Goal: Information Seeking & Learning: Learn about a topic

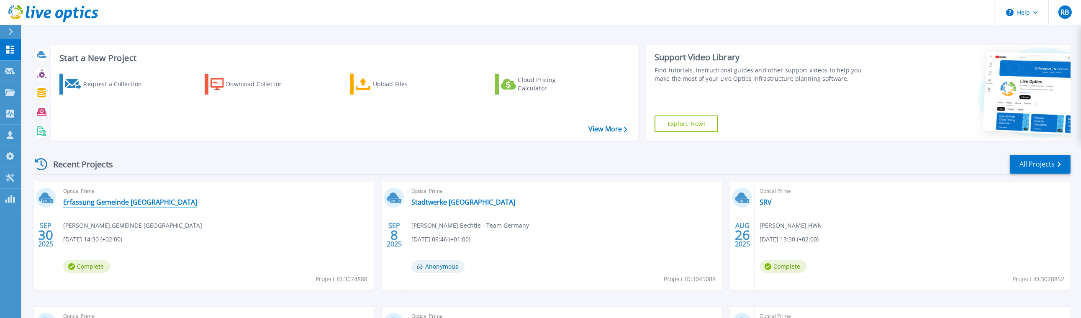
click at [137, 201] on link "Erfassung Gemeinde [GEOGRAPHIC_DATA]" at bounding box center [130, 202] width 134 height 8
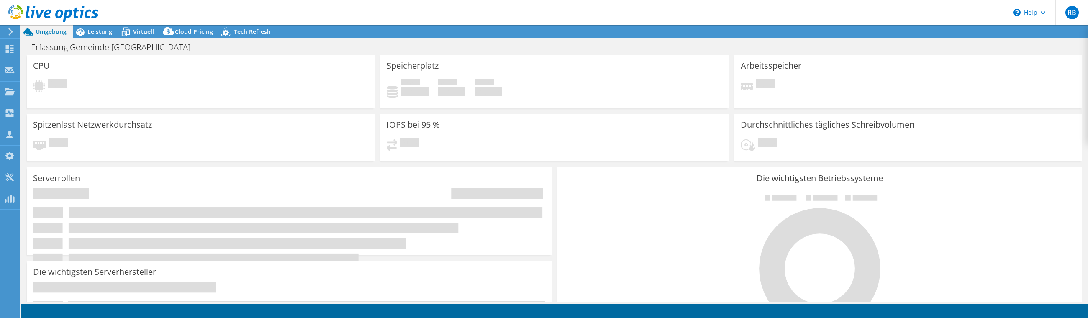
select select "USD"
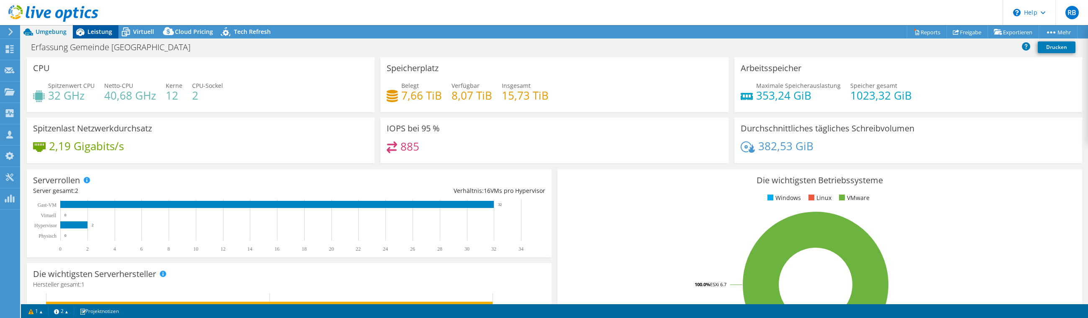
click at [89, 33] on span "Leistung" at bounding box center [99, 32] width 25 height 8
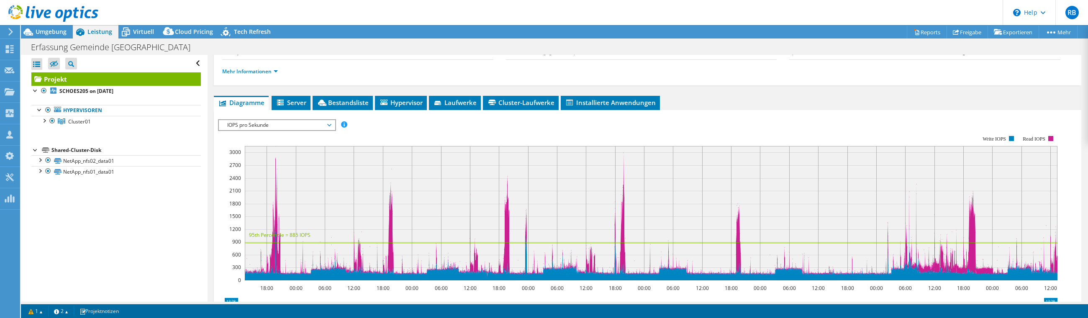
scroll to position [93, 0]
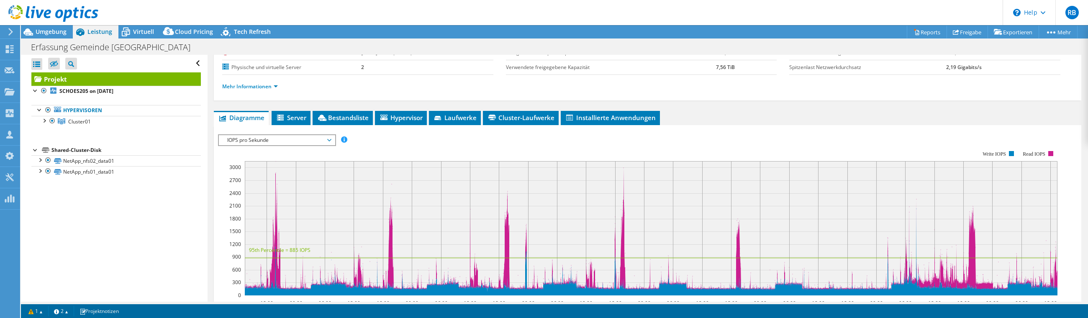
click at [298, 139] on span "IOPS pro Sekunde" at bounding box center [277, 140] width 108 height 10
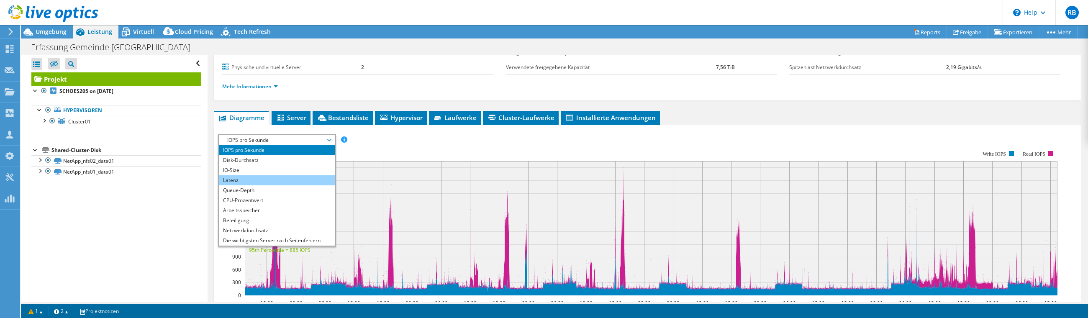
click at [294, 182] on li "Latenz" at bounding box center [277, 180] width 116 height 10
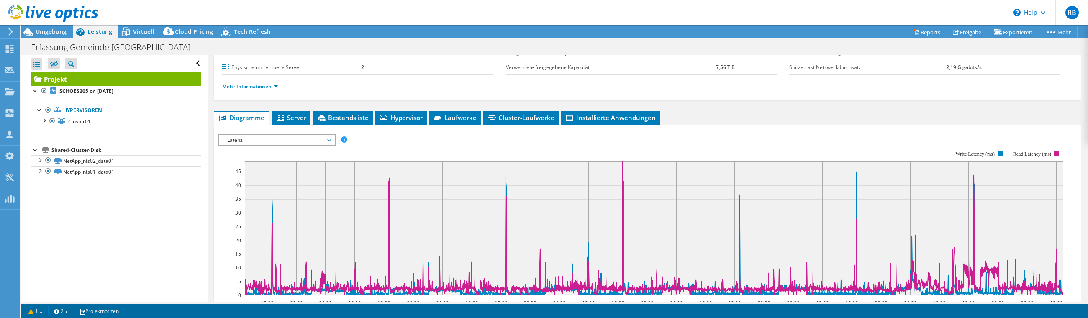
click at [248, 139] on span "Latenz" at bounding box center [277, 140] width 108 height 10
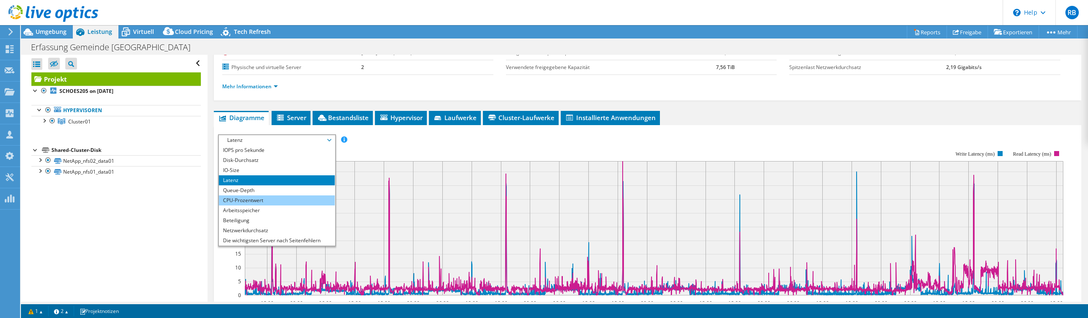
click at [258, 200] on li "CPU-Prozentwert" at bounding box center [277, 200] width 116 height 10
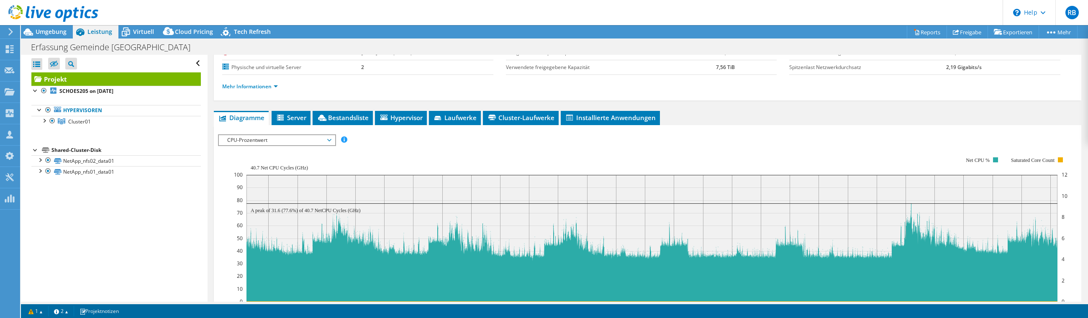
click at [279, 141] on span "CPU-Prozentwert" at bounding box center [277, 140] width 108 height 10
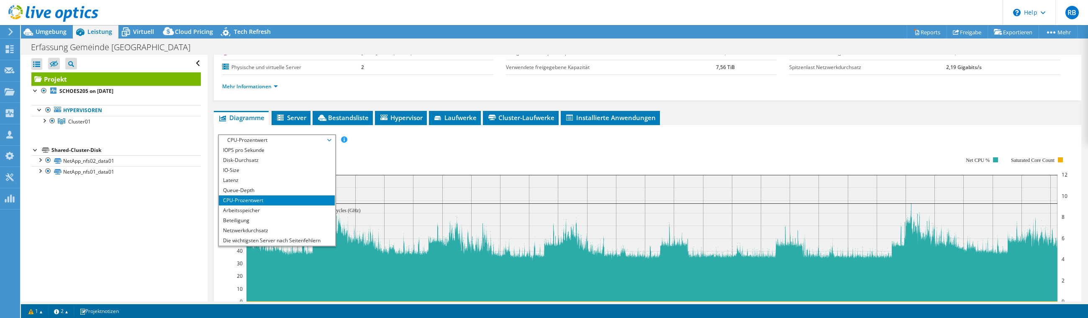
click at [403, 152] on rect at bounding box center [651, 229] width 834 height 167
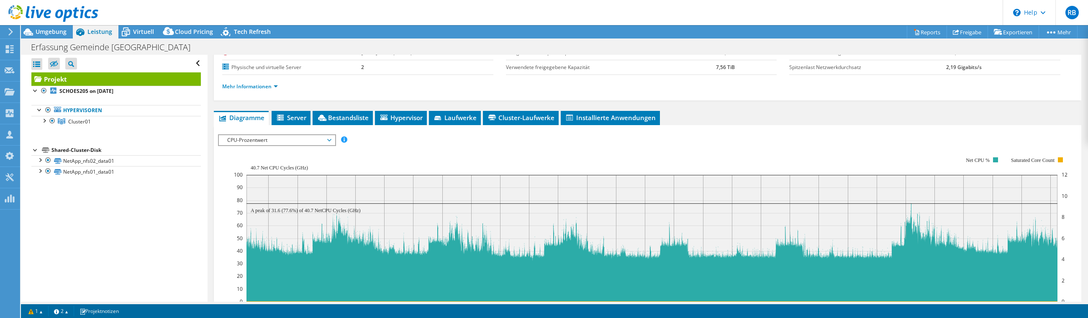
drag, startPoint x: 44, startPoint y: 119, endPoint x: 48, endPoint y: 127, distance: 9.0
click at [44, 119] on div at bounding box center [44, 120] width 8 height 8
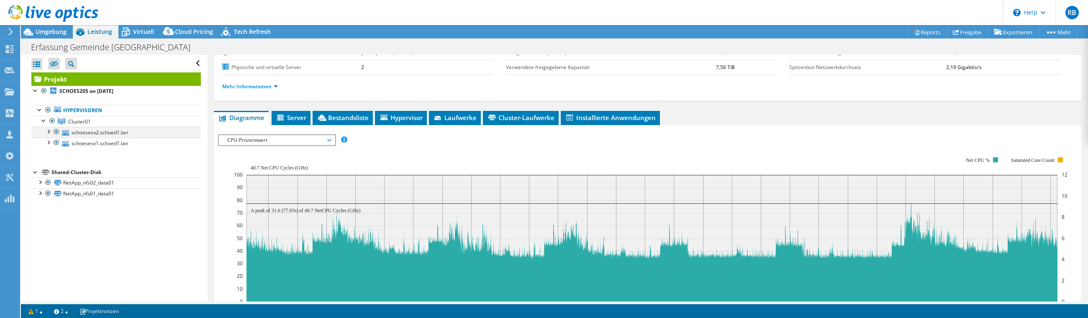
click at [49, 132] on div at bounding box center [48, 131] width 8 height 8
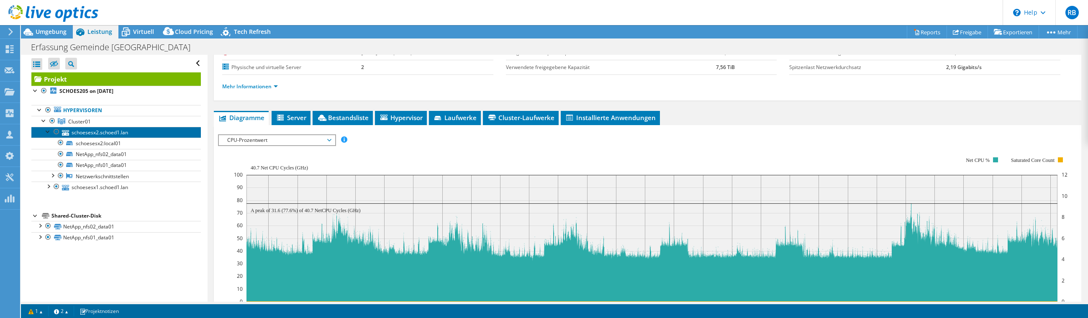
click at [90, 133] on link "schoesesx2.schoed1.lan" at bounding box center [116, 132] width 170 height 11
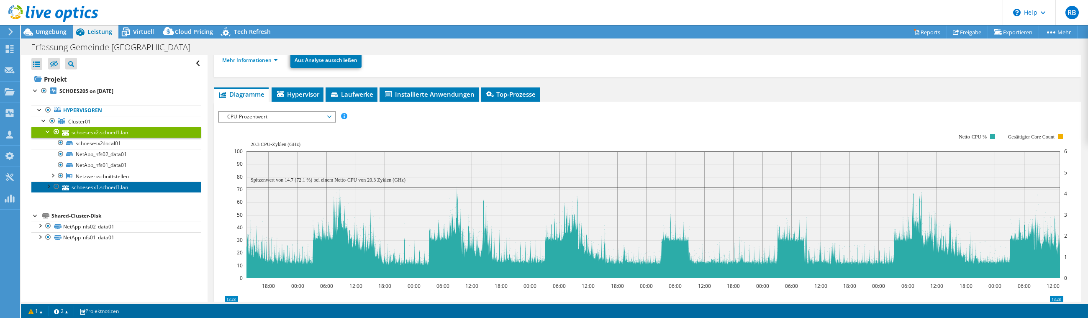
click at [99, 187] on link "schoesesx1.schoed1.lan" at bounding box center [116, 187] width 170 height 11
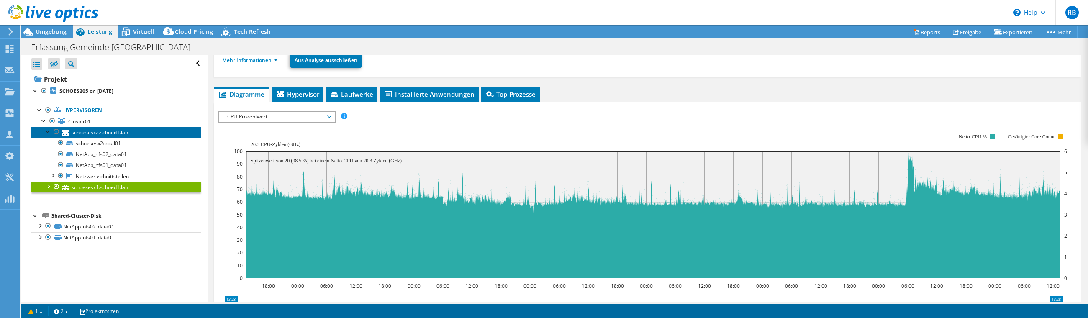
click at [96, 131] on link "schoesesx2.schoed1.lan" at bounding box center [116, 132] width 170 height 11
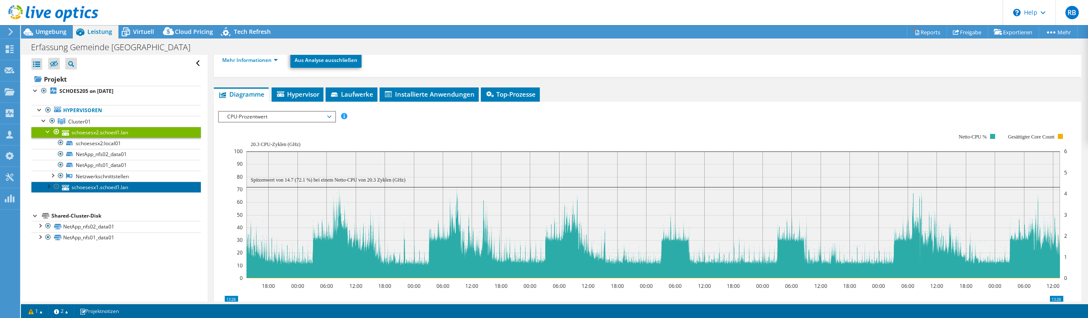
click at [88, 185] on link "schoesesx1.schoed1.lan" at bounding box center [116, 187] width 170 height 11
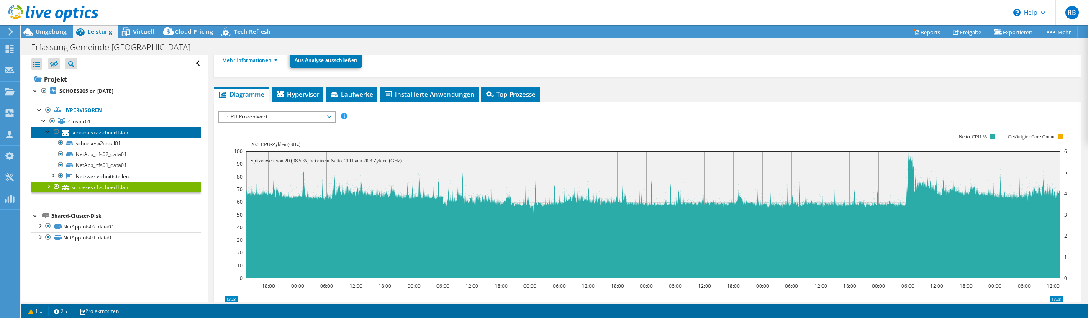
click at [116, 133] on link "schoesesx2.schoed1.lan" at bounding box center [116, 132] width 170 height 11
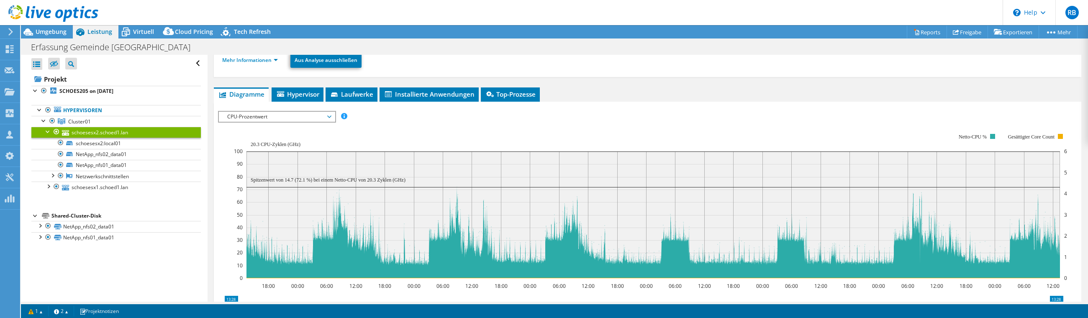
click at [278, 117] on span "CPU-Prozentwert" at bounding box center [277, 117] width 108 height 10
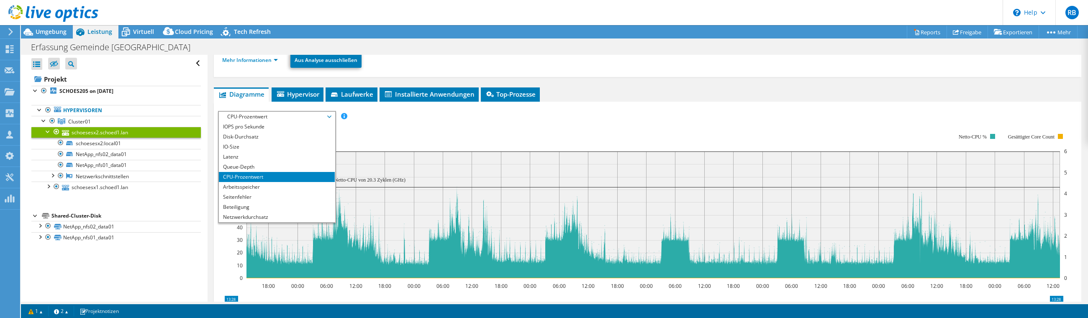
click at [378, 114] on div "IOPS pro Sekunde Disk-Durchsatz IO-Size Latenz Queue-Depth CPU-Prozentwert Arbe…" at bounding box center [647, 116] width 859 height 11
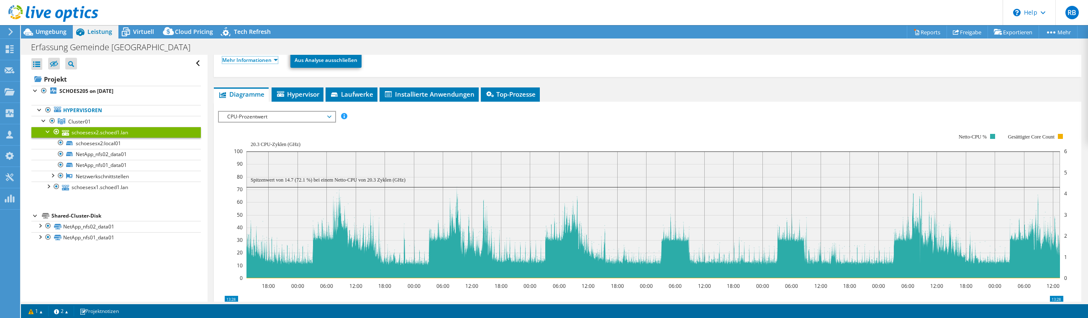
click at [258, 63] on link "Mehr Informationen" at bounding box center [250, 60] width 56 height 7
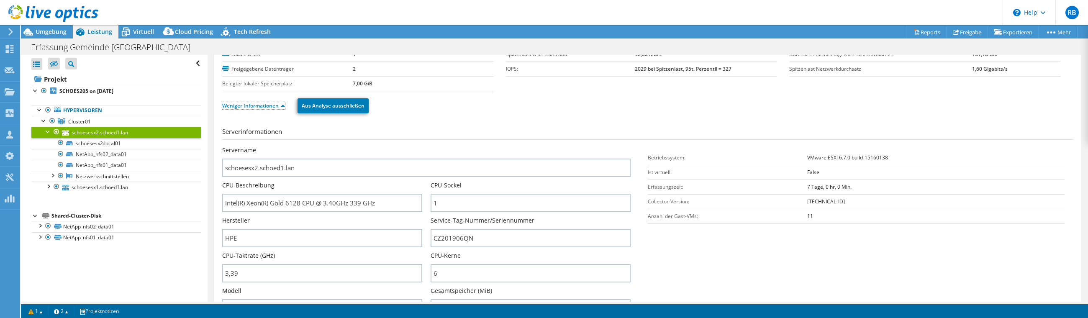
scroll to position [46, 0]
drag, startPoint x: 435, startPoint y: 275, endPoint x: 424, endPoint y: 276, distance: 10.9
click at [424, 147] on div "Servername schoesesx2.schoed1.lan CPU-Beschreibung Intel(R) Xeon(R) Gold 6128 C…" at bounding box center [430, 147] width 417 height 0
click at [653, 252] on section "Serverinformationen Servername schoesesx2.schoed1.lan CPU-Beschreibung Intel(R)…" at bounding box center [649, 225] width 855 height 195
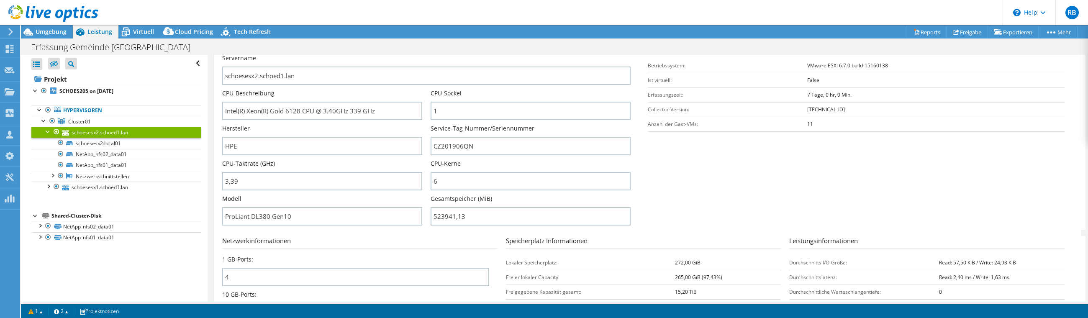
scroll to position [0, 0]
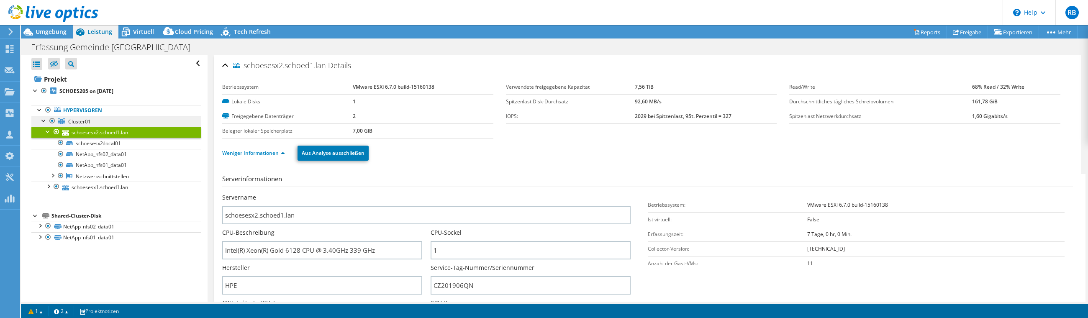
click at [78, 123] on span "Cluster01" at bounding box center [79, 121] width 23 height 7
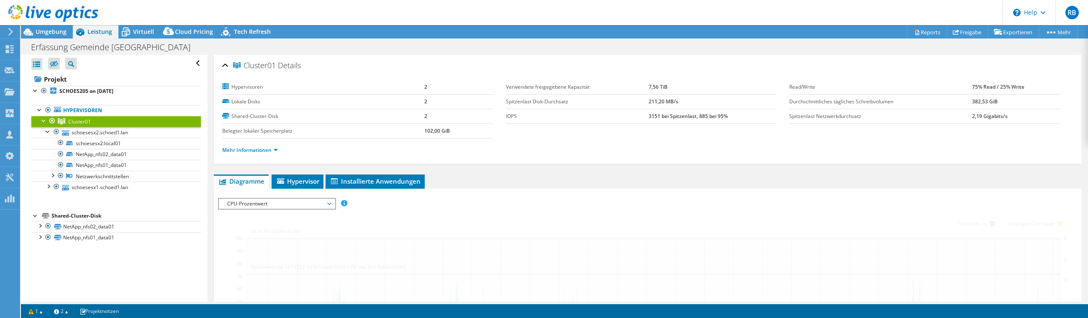
click at [261, 203] on span "CPU-Prozentwert" at bounding box center [277, 204] width 108 height 10
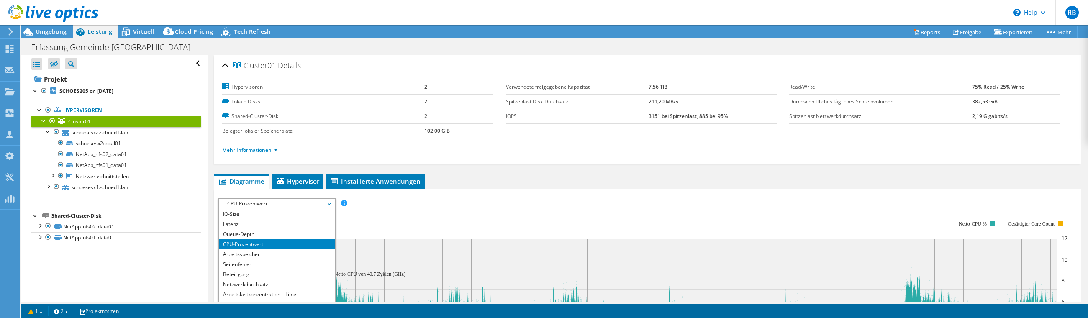
scroll to position [30, 0]
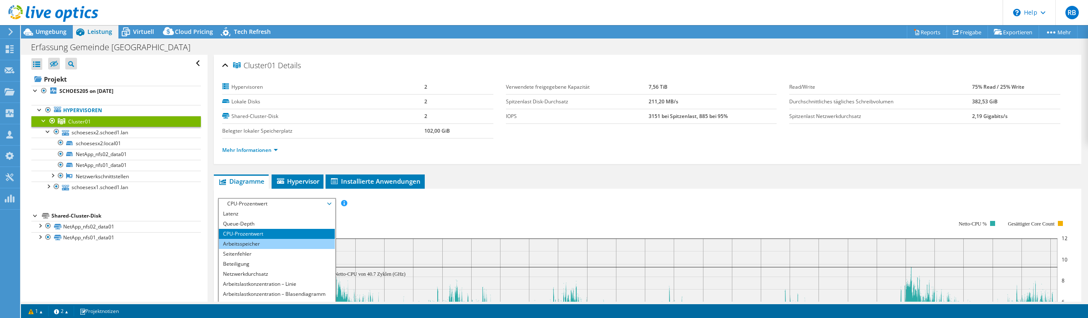
click at [249, 242] on li "Arbeitsspeicher" at bounding box center [277, 244] width 116 height 10
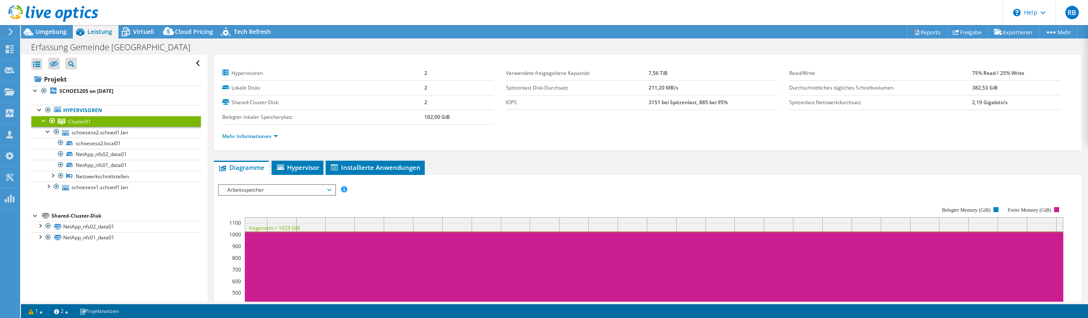
scroll to position [0, 0]
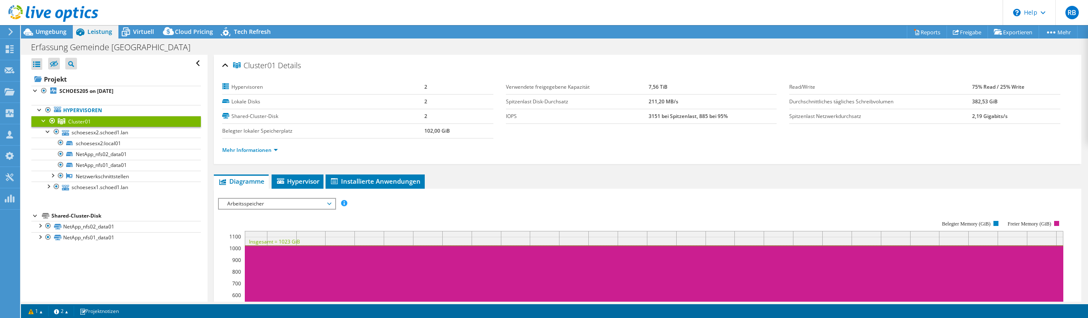
click at [108, 258] on div "Alle öffnen Alle schließen Ausgeschlossene Knoten verbergen Projektbaumfilter" at bounding box center [114, 178] width 186 height 247
click at [229, 148] on link "Mehr Informationen" at bounding box center [250, 149] width 56 height 7
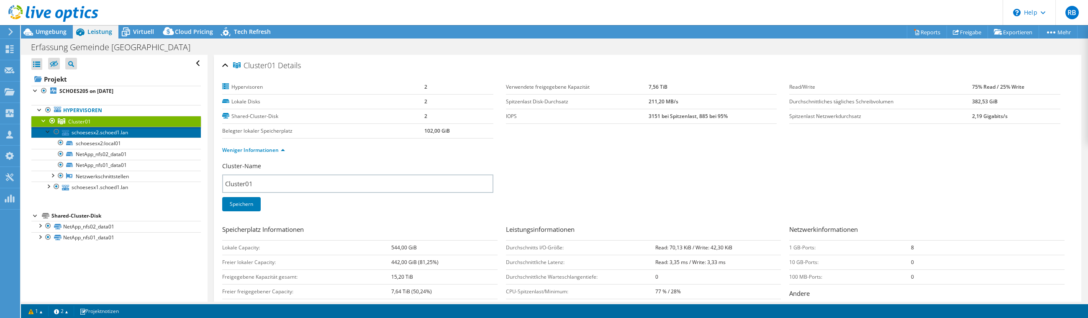
click at [113, 131] on link "schoesesx2.schoed1.lan" at bounding box center [116, 132] width 170 height 11
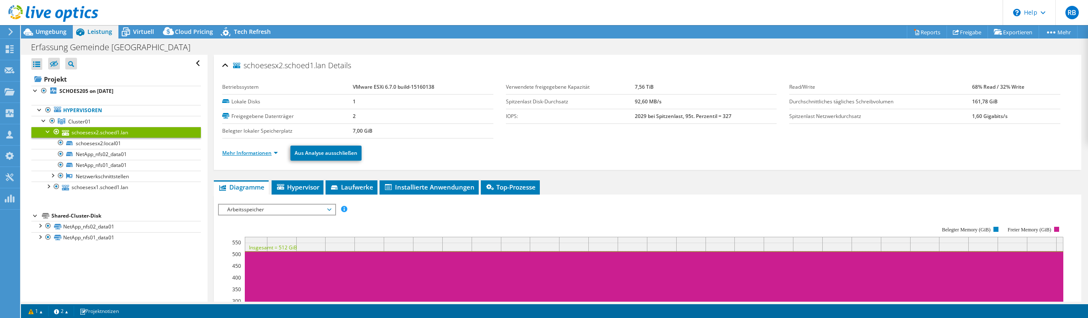
click at [267, 153] on link "Mehr Informationen" at bounding box center [250, 152] width 56 height 7
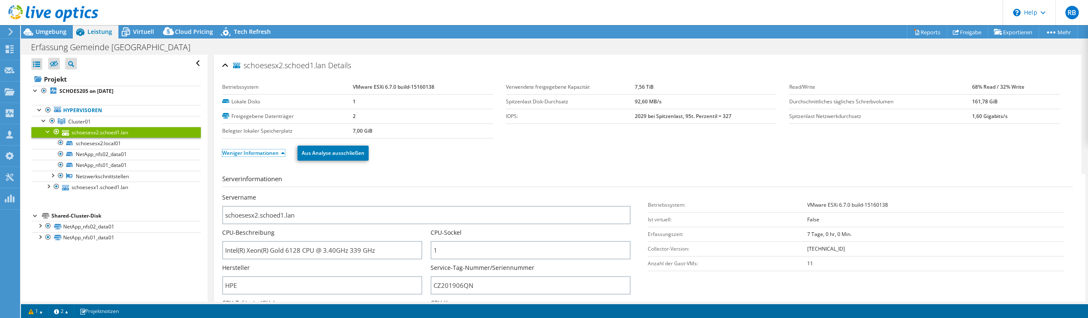
scroll to position [93, 0]
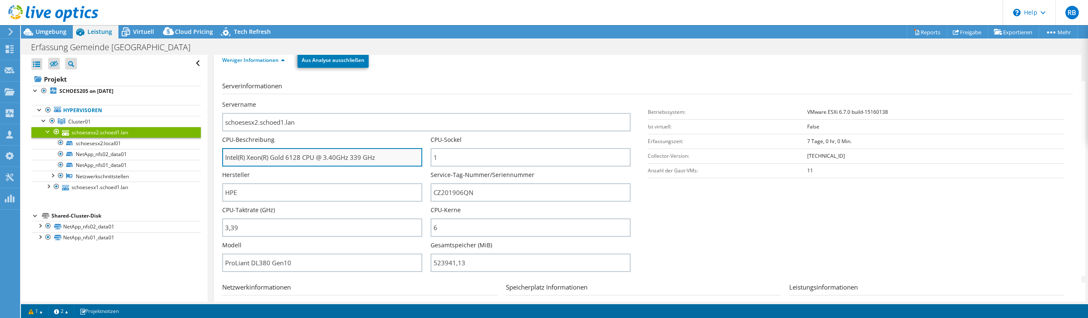
drag, startPoint x: 283, startPoint y: 158, endPoint x: 296, endPoint y: 156, distance: 12.3
click at [296, 156] on input "Intel(R) Xeon(R) Gold 6128 CPU @ 3.40GHz 339 GHz" at bounding box center [322, 157] width 200 height 18
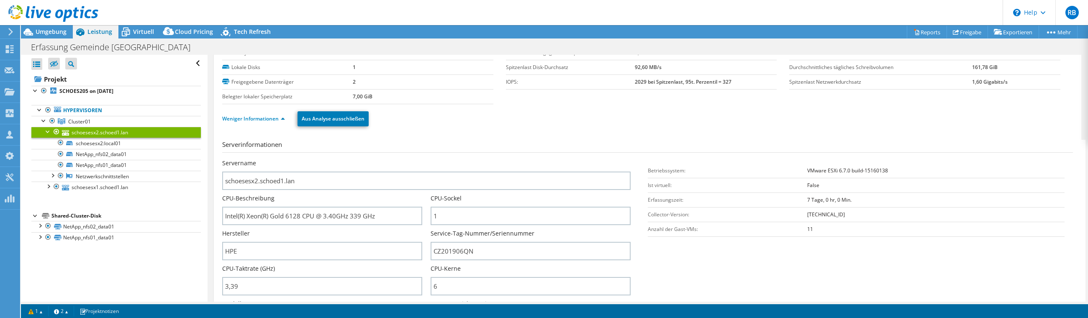
scroll to position [0, 0]
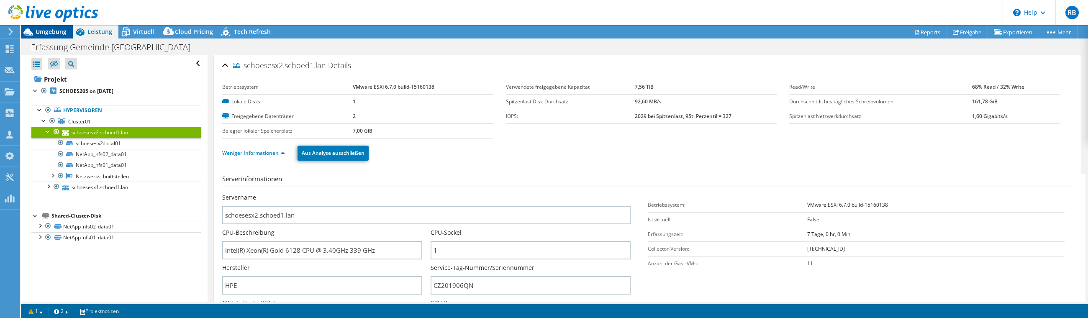
click at [54, 33] on span "Umgebung" at bounding box center [51, 32] width 31 height 8
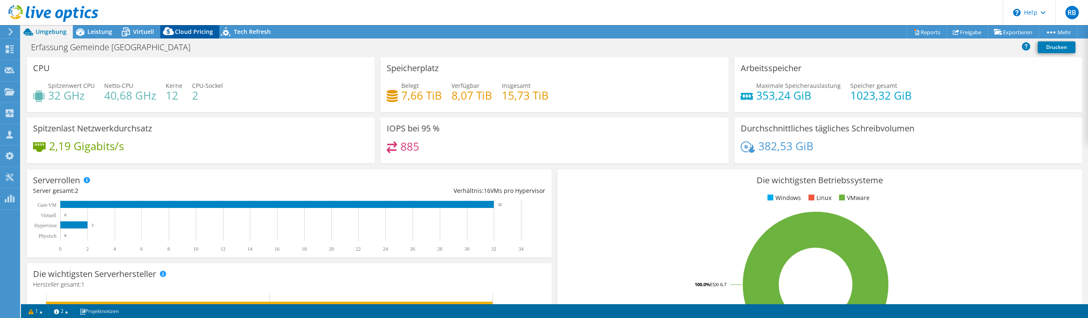
click at [189, 33] on span "Cloud Pricing" at bounding box center [194, 32] width 38 height 8
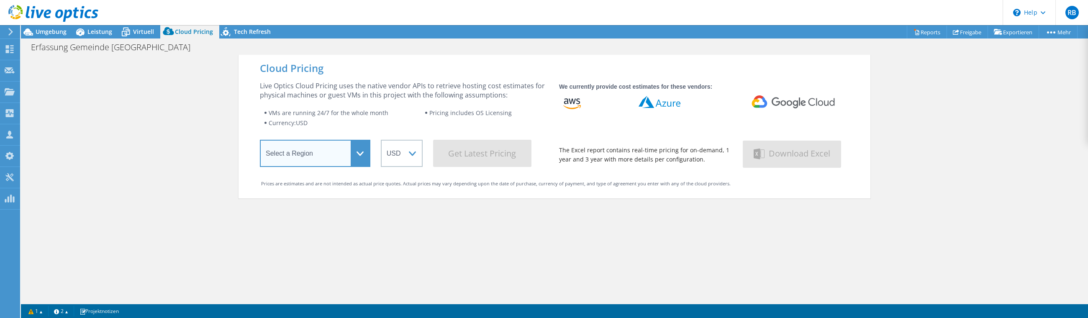
click at [320, 163] on select "Select a Region [GEOGRAPHIC_DATA] ([GEOGRAPHIC_DATA]) [GEOGRAPHIC_DATA] ([GEOGR…" at bounding box center [315, 153] width 111 height 27
select select "EULondon"
click at [260, 141] on select "Select a Region [GEOGRAPHIC_DATA] ([GEOGRAPHIC_DATA]) [GEOGRAPHIC_DATA] ([GEOGR…" at bounding box center [315, 153] width 111 height 27
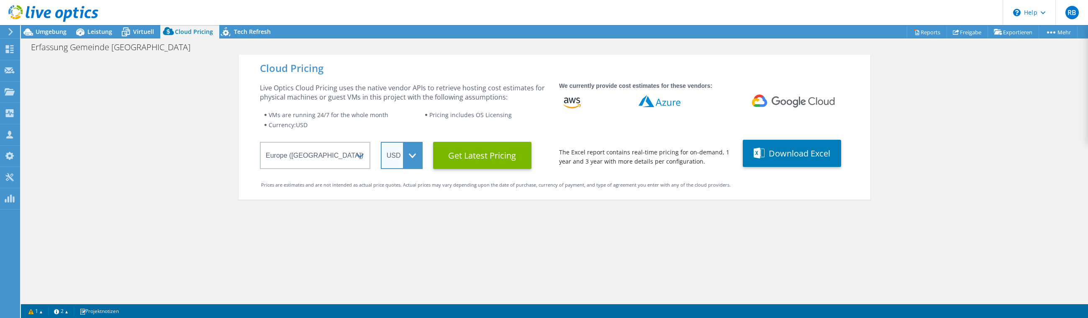
click at [392, 157] on select "ARS AUD BRL CAD CHF CLP CNY DKK EUR GBP HKD HUF INR JPY MXN MYR NOK NZD PEN SEK…" at bounding box center [402, 155] width 42 height 27
click at [381, 142] on select "ARS AUD BRL CAD CHF CLP CNY DKK EUR GBP HKD HUF INR JPY MXN MYR NOK NZD PEN SEK…" at bounding box center [402, 155] width 42 height 27
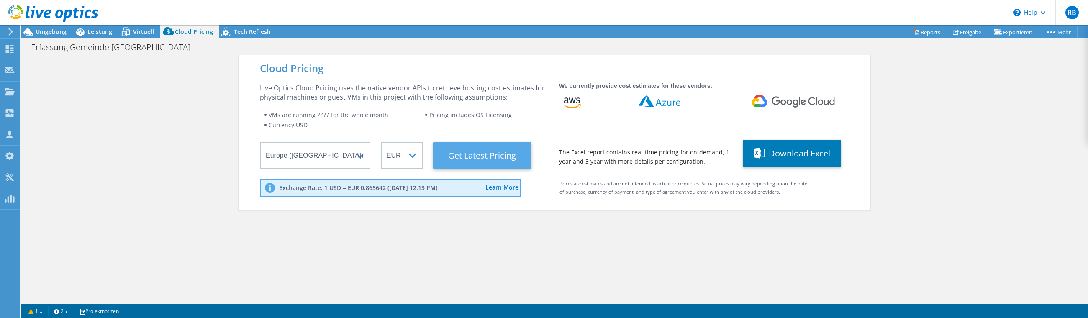
click at [471, 157] on Latest "Get Latest Pricing" at bounding box center [482, 155] width 98 height 27
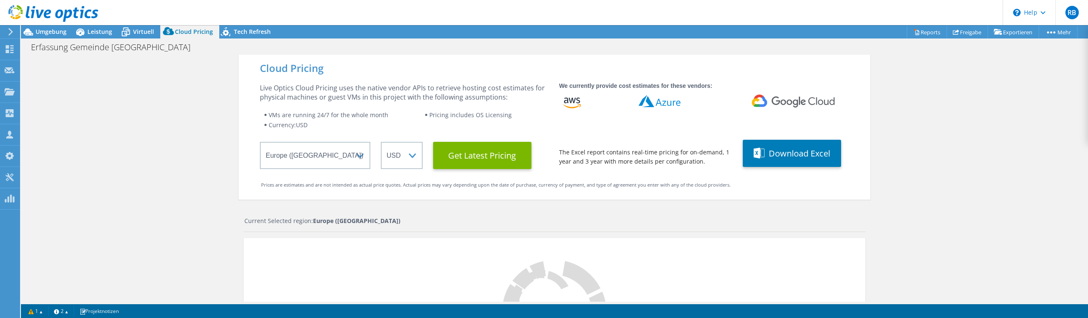
select select "EUR"
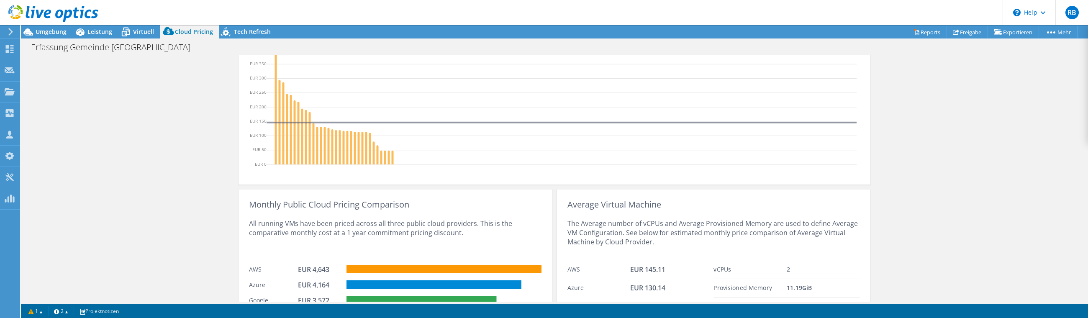
scroll to position [322, 0]
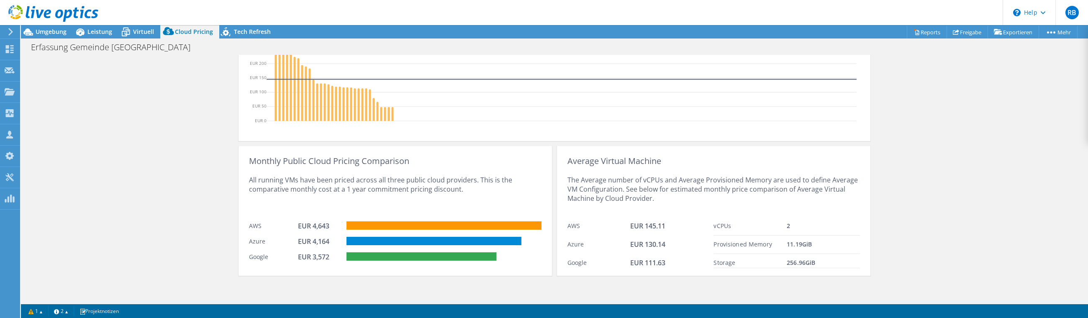
drag, startPoint x: 140, startPoint y: 124, endPoint x: 145, endPoint y: 109, distance: 16.0
click at [140, 124] on div "Cloud Pricing Live Optics Cloud Pricing uses the native vendor APIs to retrieve…" at bounding box center [554, 18] width 1067 height 570
click at [254, 28] on span "Tech Refresh" at bounding box center [252, 32] width 37 height 8
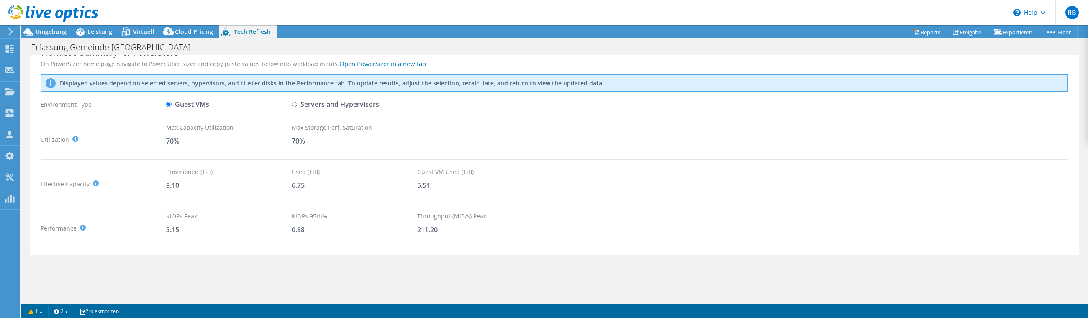
scroll to position [0, 0]
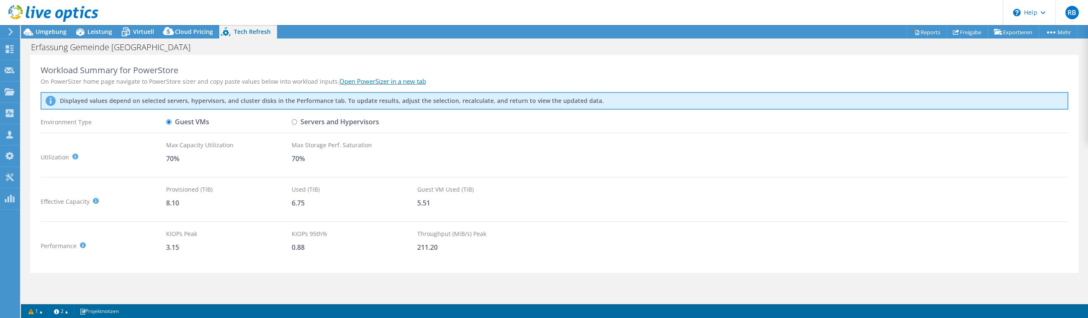
click at [297, 120] on label "Servers and Hypervisors" at bounding box center [335, 122] width 87 height 15
click at [297, 120] on input "Servers and Hypervisors" at bounding box center [294, 121] width 5 height 5
radio input "true"
click at [169, 122] on input "Guest VMs" at bounding box center [168, 121] width 5 height 5
radio input "true"
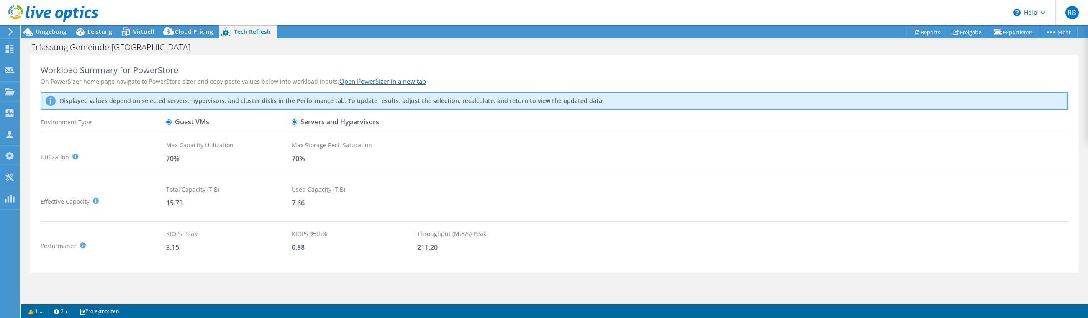
radio input "false"
click at [196, 30] on span "Cloud Pricing" at bounding box center [194, 32] width 38 height 8
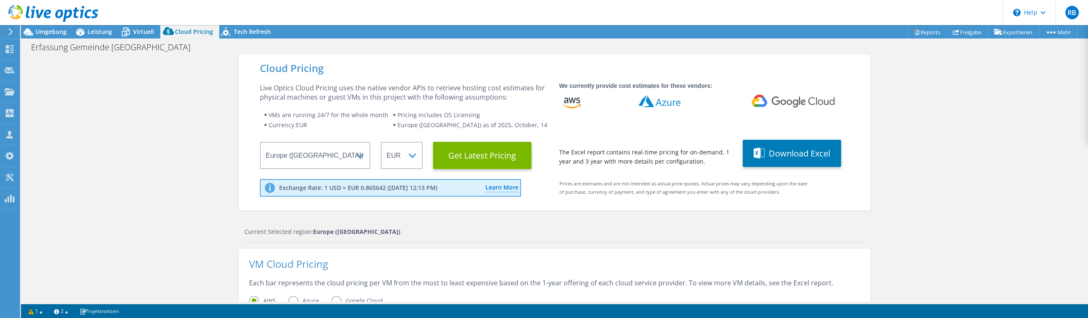
scroll to position [279, 0]
click at [244, 28] on span "Tech Refresh" at bounding box center [252, 32] width 37 height 8
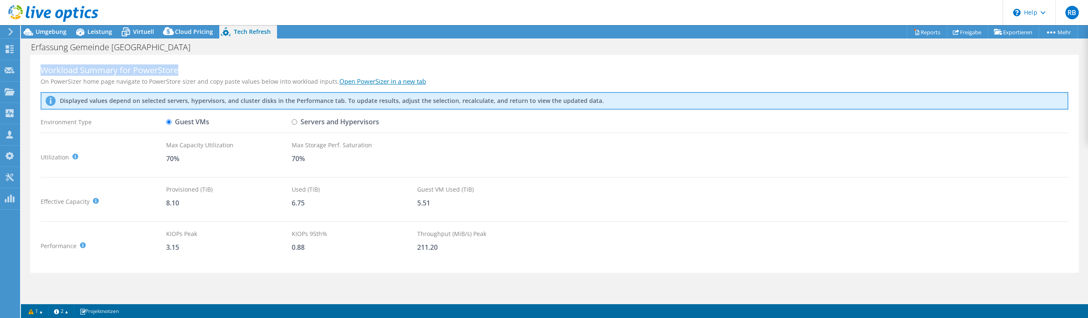
drag, startPoint x: 43, startPoint y: 70, endPoint x: 184, endPoint y: 66, distance: 141.5
click at [184, 66] on div "Workload Summary for PowerStore" at bounding box center [555, 70] width 1028 height 10
click at [375, 80] on link "Open PowerSizer in a new tab" at bounding box center [382, 81] width 87 height 8
click at [52, 31] on span "Umgebung" at bounding box center [51, 32] width 31 height 8
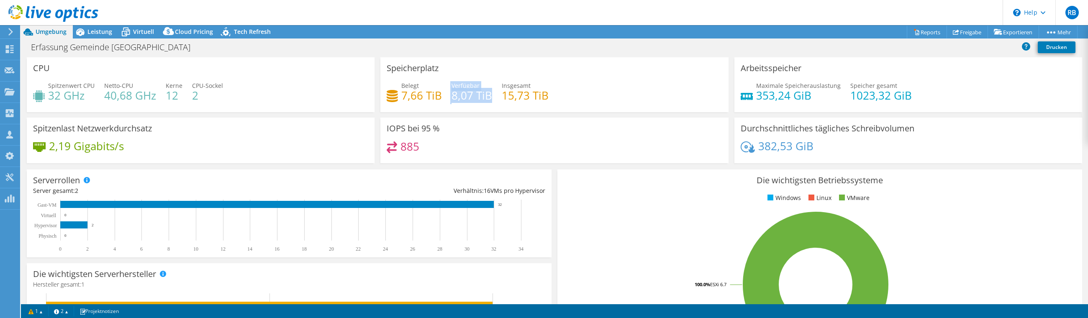
drag, startPoint x: 448, startPoint y: 93, endPoint x: 476, endPoint y: 98, distance: 28.8
click at [483, 97] on div "Belegt 7,66 TiB Verfügbar 8,07 TiB Insgesamt 15,73 TiB" at bounding box center [554, 94] width 335 height 27
drag, startPoint x: 420, startPoint y: 96, endPoint x: 394, endPoint y: 98, distance: 26.0
click at [394, 98] on div "Belegt 7,66 TiB" at bounding box center [414, 90] width 55 height 19
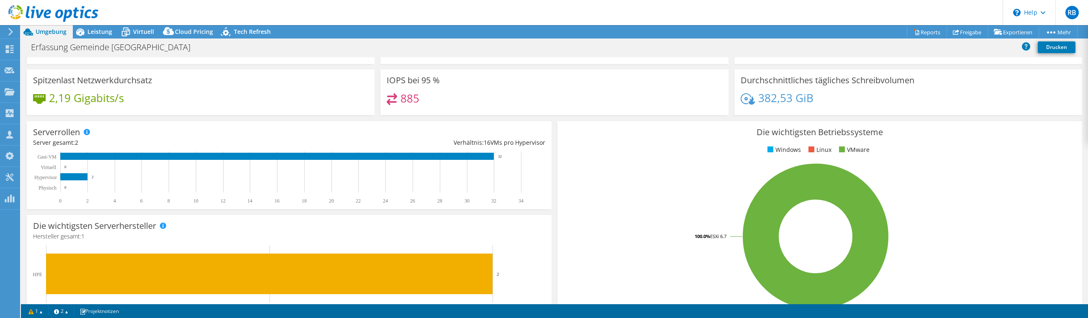
scroll to position [0, 0]
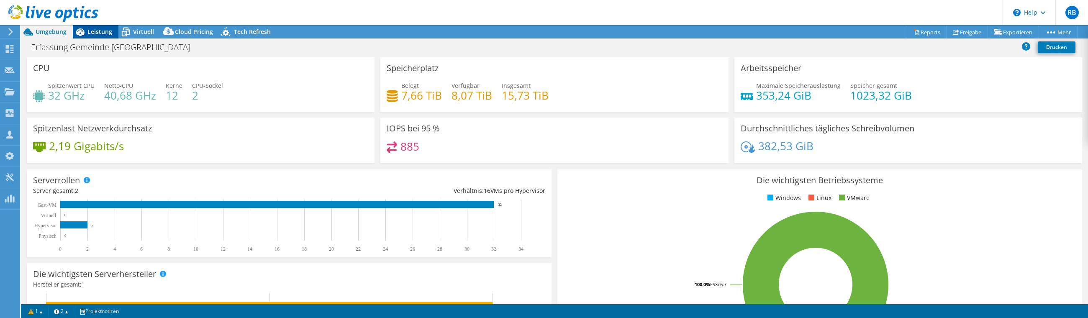
click at [94, 29] on span "Leistung" at bounding box center [99, 32] width 25 height 8
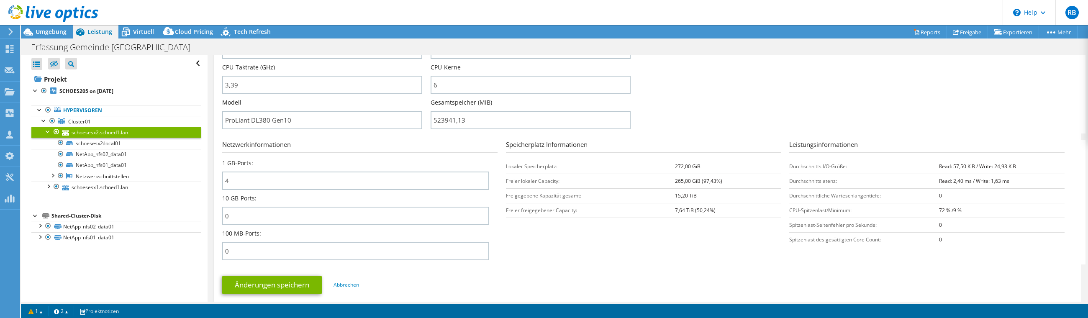
scroll to position [232, 0]
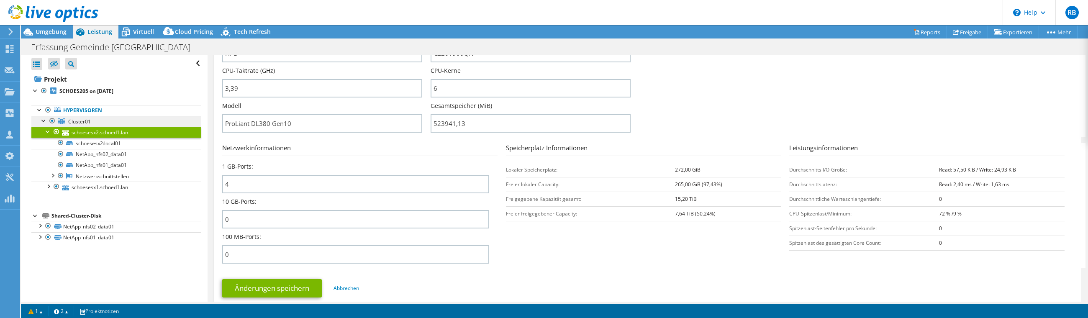
click at [73, 120] on span "Cluster01" at bounding box center [79, 121] width 23 height 7
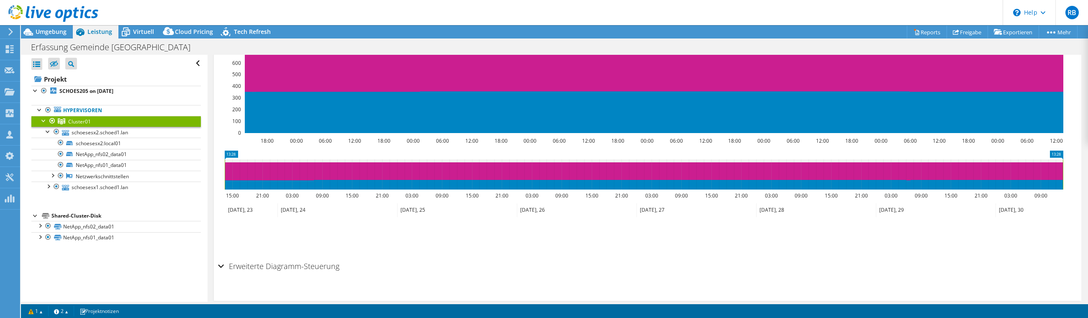
scroll to position [36, 0]
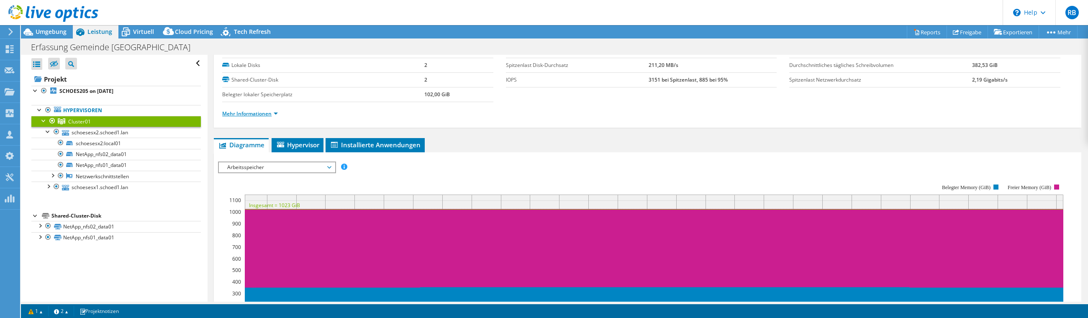
click at [243, 113] on link "Mehr Informationen" at bounding box center [250, 113] width 56 height 7
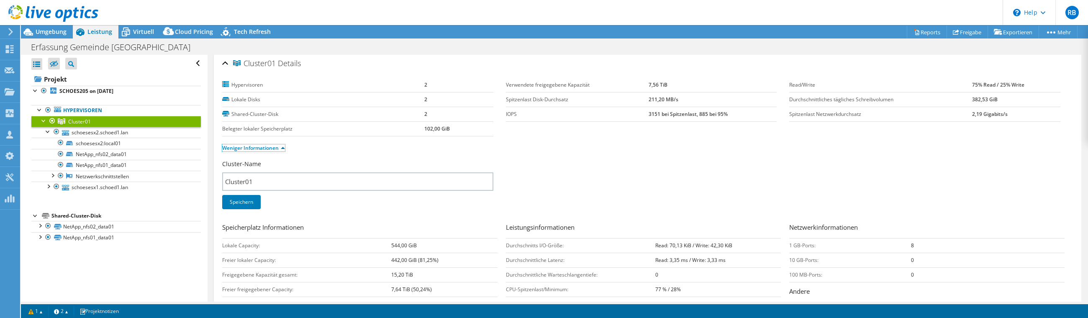
scroll to position [0, 0]
click at [146, 31] on span "Virtuell" at bounding box center [143, 32] width 21 height 8
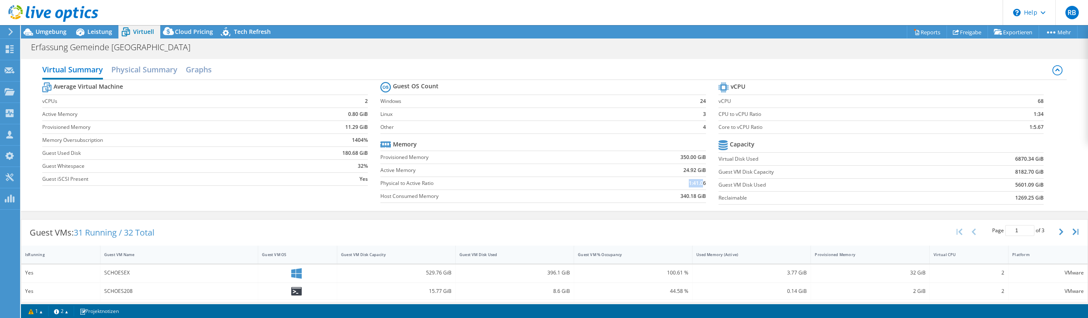
drag, startPoint x: 674, startPoint y: 183, endPoint x: 699, endPoint y: 182, distance: 25.6
click at [699, 182] on td "1:41.06" at bounding box center [659, 183] width 95 height 13
click at [671, 181] on td "1:41.06" at bounding box center [659, 183] width 95 height 13
drag, startPoint x: 685, startPoint y: 183, endPoint x: 702, endPoint y: 181, distance: 17.2
click at [702, 181] on section "Guest OS Count Windows 24 Linux 3 Other 4 Memory Provisioned Memory 350.00 GiB …" at bounding box center [549, 143] width 338 height 127
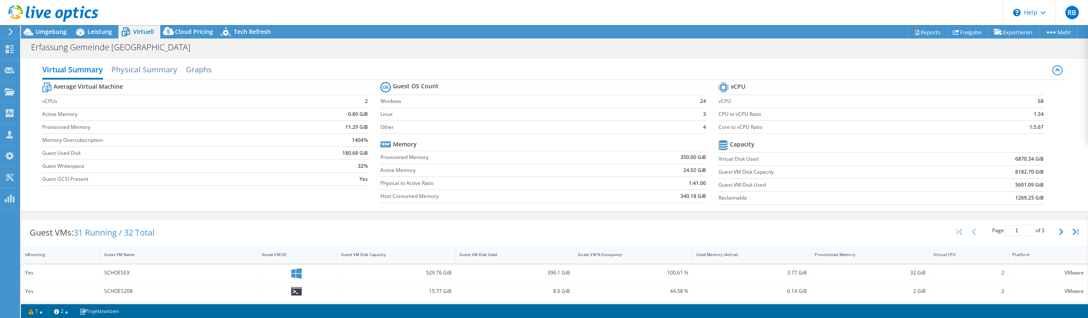
click at [641, 180] on td "1:41.06" at bounding box center [659, 183] width 95 height 13
drag, startPoint x: 1028, startPoint y: 113, endPoint x: 1041, endPoint y: 117, distance: 13.5
click at [1041, 117] on section "vCPU vCPU 68 CPU to vCPU Ratio 1:34 Core to vCPU Ratio 1:5.67 Capacity Virtual …" at bounding box center [888, 144] width 338 height 128
click at [1042, 117] on section "vCPU vCPU 68 CPU to vCPU Ratio 1:34 Core to vCPU Ratio 1:5.67 Capacity Virtual …" at bounding box center [888, 144] width 338 height 128
drag, startPoint x: 1023, startPoint y: 127, endPoint x: 1074, endPoint y: 130, distance: 51.1
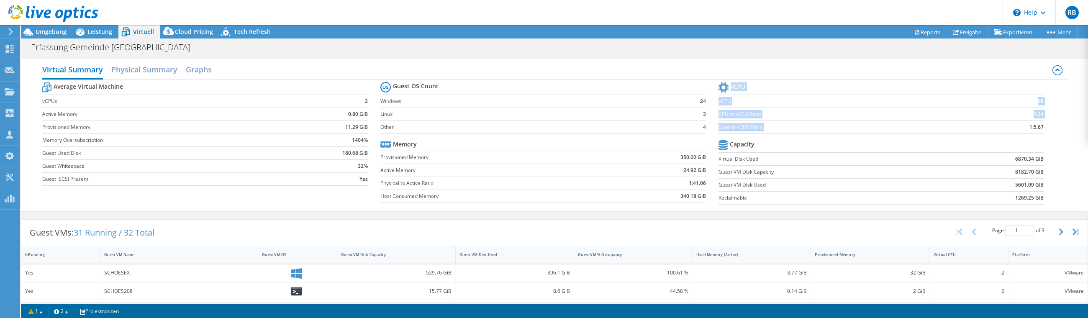
click at [1045, 126] on section "vCPU vCPU 68 CPU to vCPU Ratio 1:34 Core to vCPU Ratio 1:5.67 Capacity Virtual …" at bounding box center [888, 144] width 338 height 128
click at [195, 32] on span "Cloud Pricing" at bounding box center [194, 32] width 38 height 8
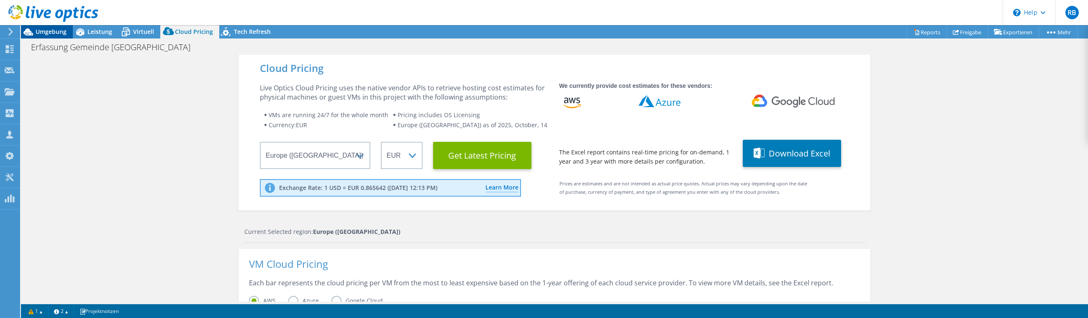
click at [42, 29] on span "Umgebung" at bounding box center [51, 32] width 31 height 8
